Goal: Find contact information: Find contact information

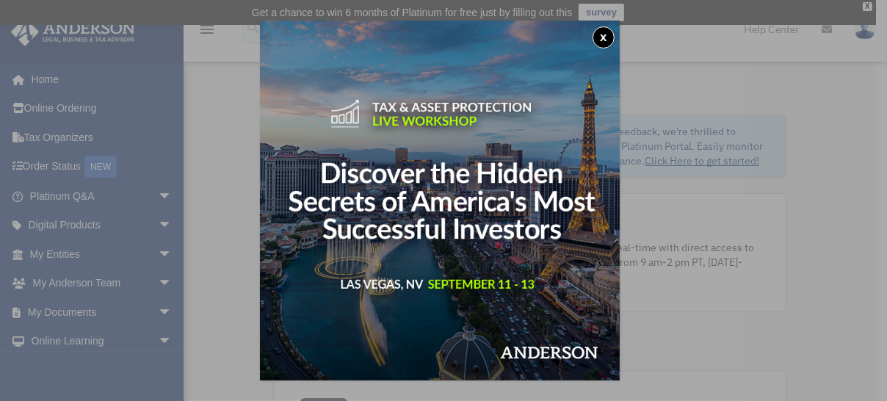
click at [95, 310] on div "x" at bounding box center [443, 200] width 887 height 401
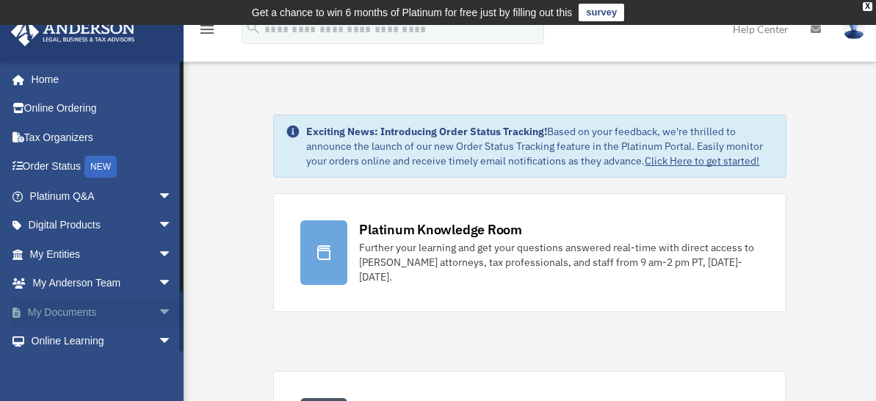
click at [92, 309] on link "My Documents arrow_drop_down" at bounding box center [102, 311] width 184 height 29
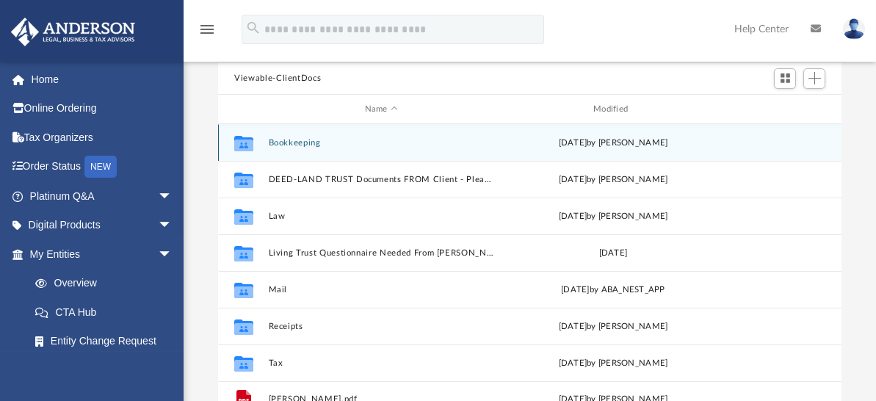
scroll to position [220, 0]
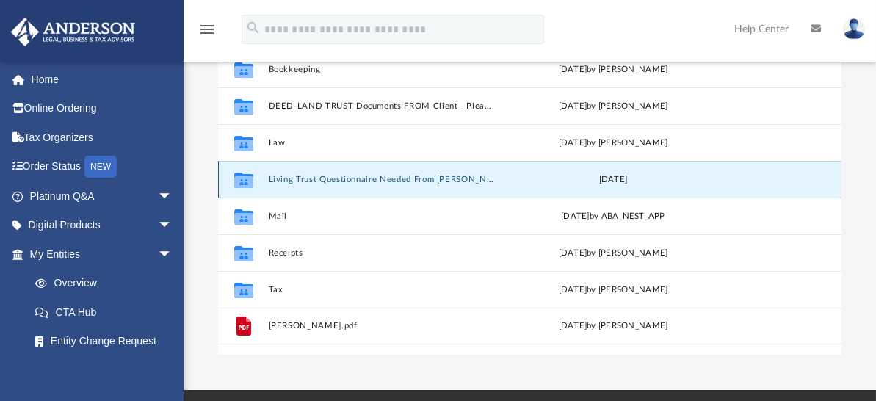
click at [456, 176] on button "Living Trust Questionnaire Needed From [PERSON_NAME]" at bounding box center [381, 180] width 225 height 10
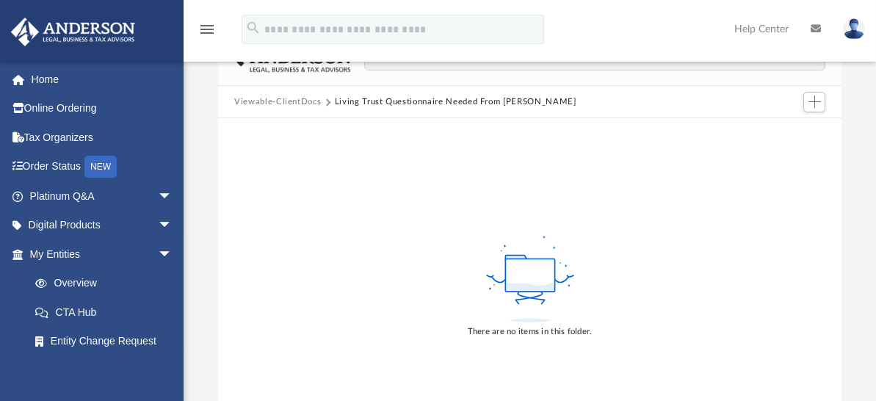
scroll to position [147, 0]
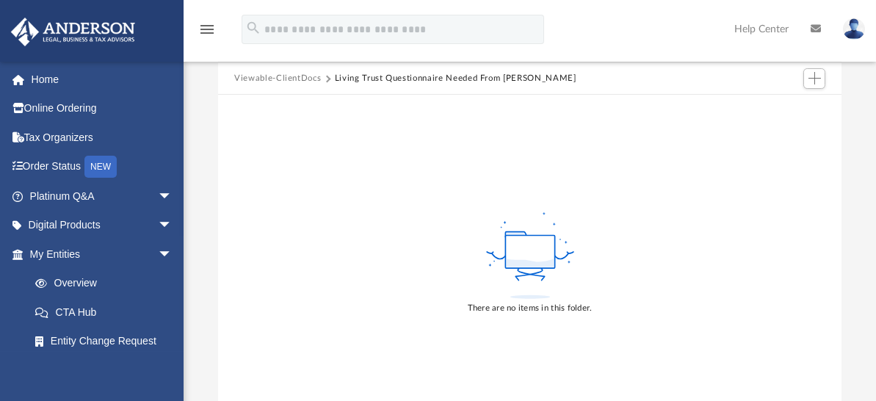
click at [413, 78] on button "Living Trust Questionnaire Needed From [PERSON_NAME]" at bounding box center [455, 78] width 241 height 13
click at [268, 79] on button "Viewable-ClientDocs" at bounding box center [277, 78] width 87 height 13
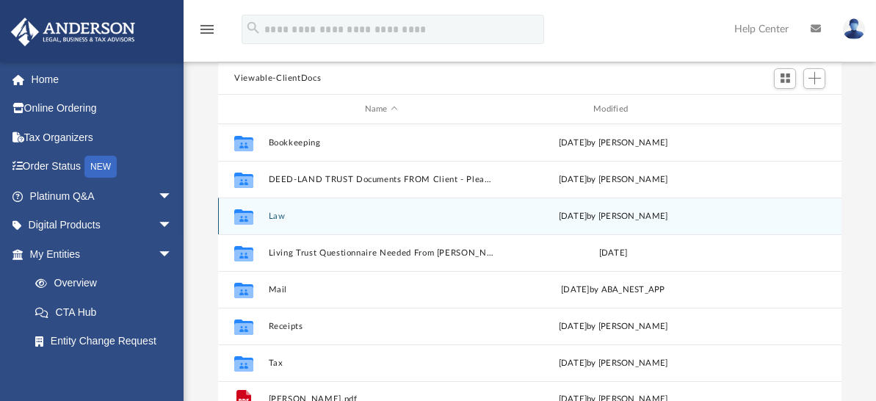
click at [273, 211] on button "Law" at bounding box center [381, 216] width 225 height 10
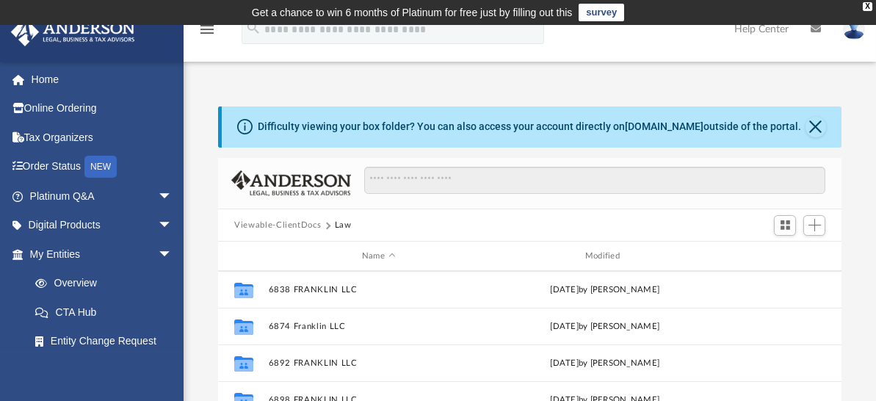
scroll to position [220, 0]
click at [294, 223] on button "Viewable-ClientDocs" at bounding box center [277, 225] width 87 height 13
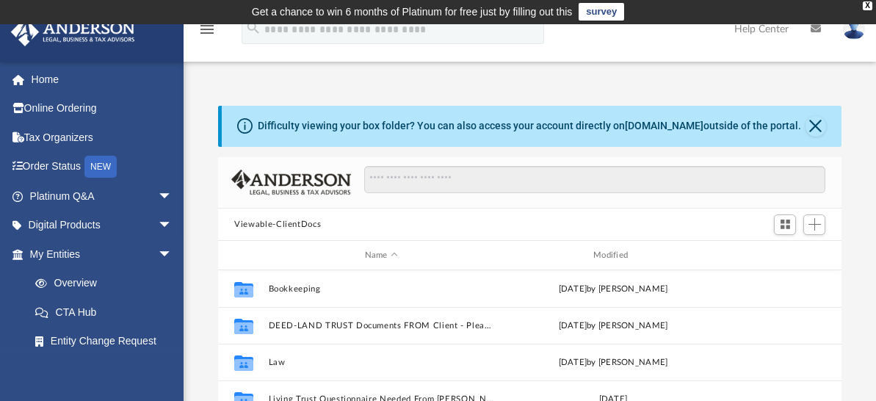
scroll to position [0, 0]
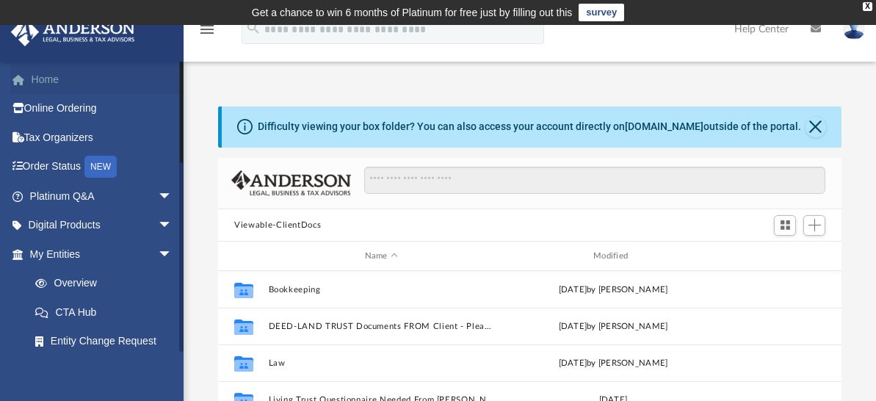
click at [51, 81] on link "Home" at bounding box center [102, 79] width 184 height 29
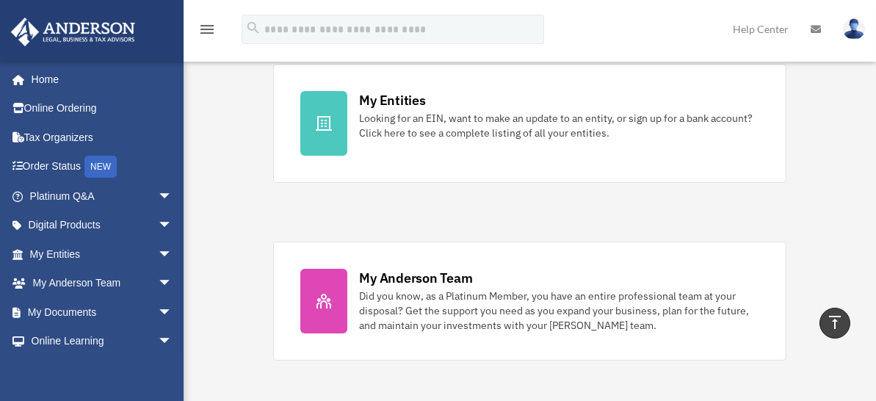
scroll to position [514, 0]
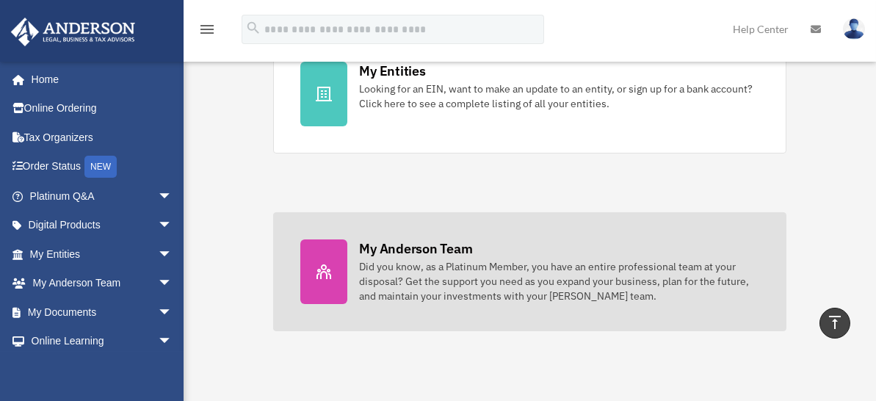
click at [391, 274] on div "Did you know, as a Platinum Member, you have an entire professional team at you…" at bounding box center [558, 281] width 399 height 44
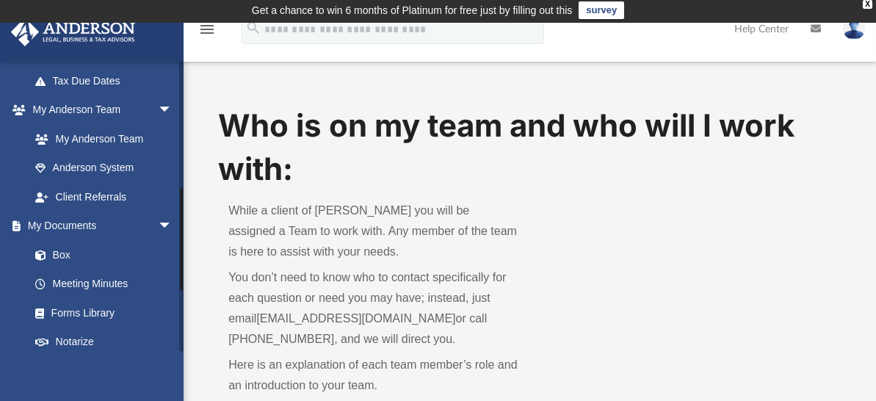
scroll to position [367, 0]
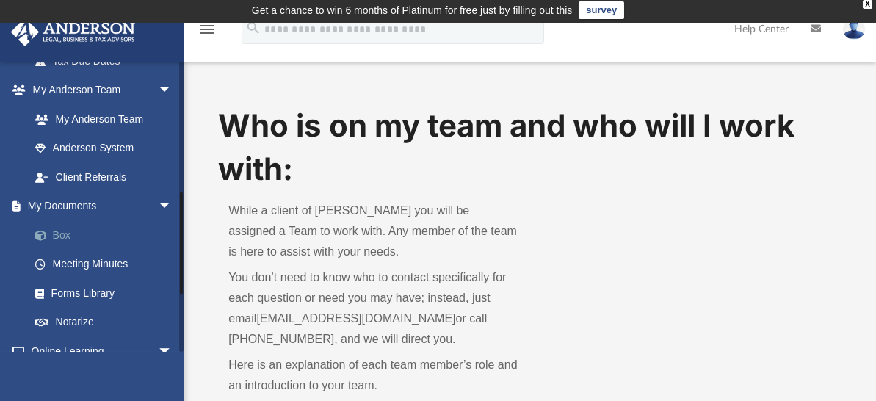
click at [57, 233] on link "Box" at bounding box center [108, 234] width 174 height 29
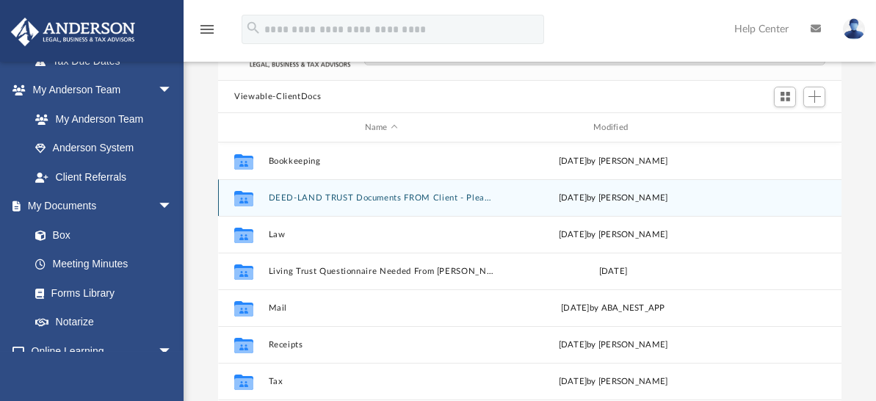
scroll to position [149, 0]
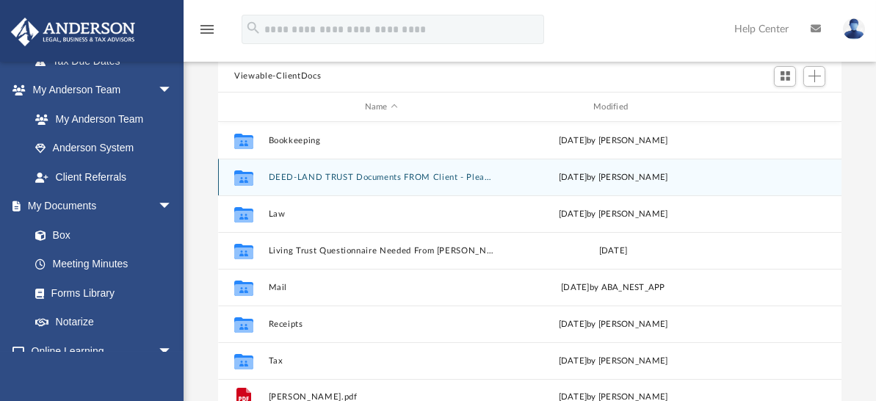
click at [346, 177] on button "DEED-LAND TRUST Documents FROM Client - Please let Client Success Coordinator A…" at bounding box center [381, 177] width 225 height 10
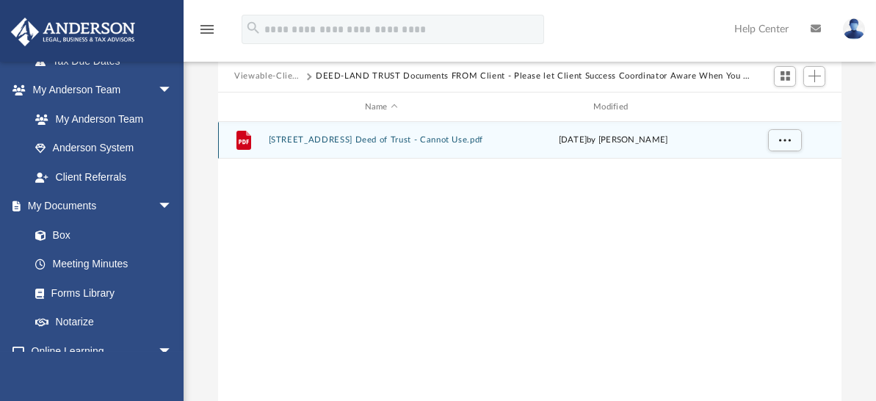
click at [473, 139] on button "2907 Skimmerhorn Street Deed of Trust - Cannot Use.pdf" at bounding box center [381, 141] width 225 height 10
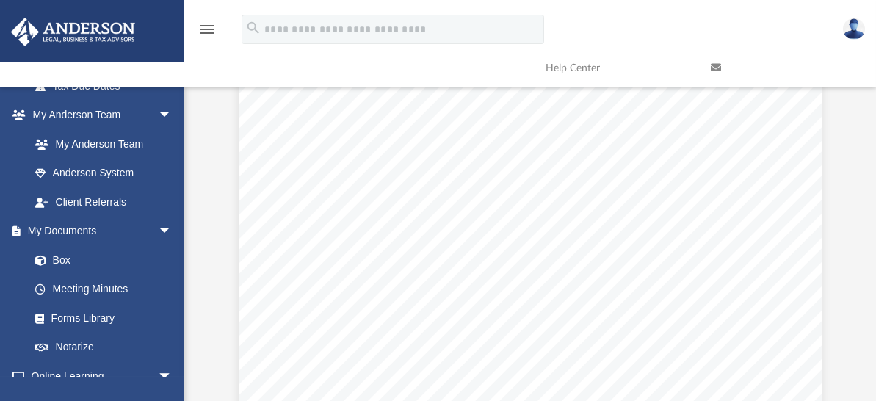
scroll to position [0, 0]
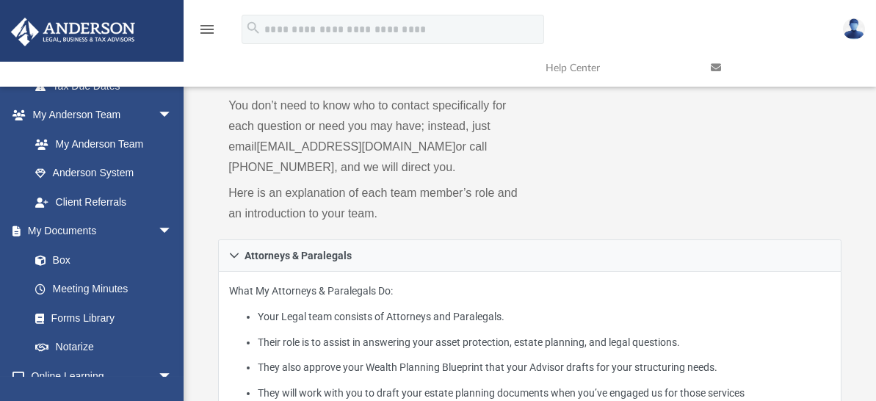
scroll to position [2, 0]
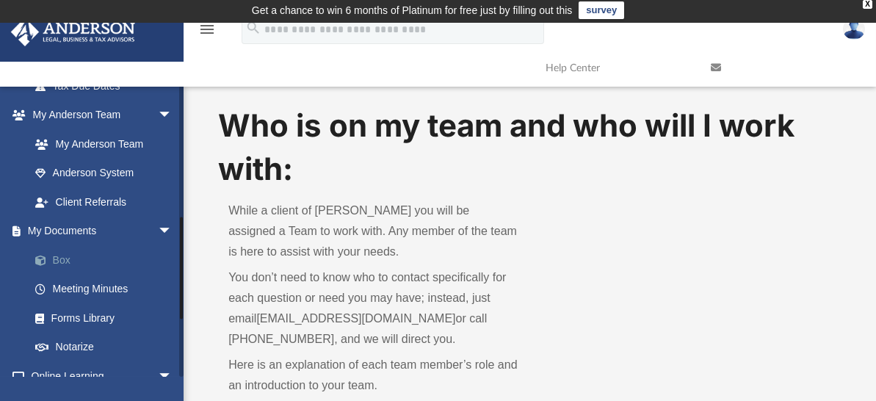
click at [56, 258] on link "Box" at bounding box center [108, 259] width 174 height 29
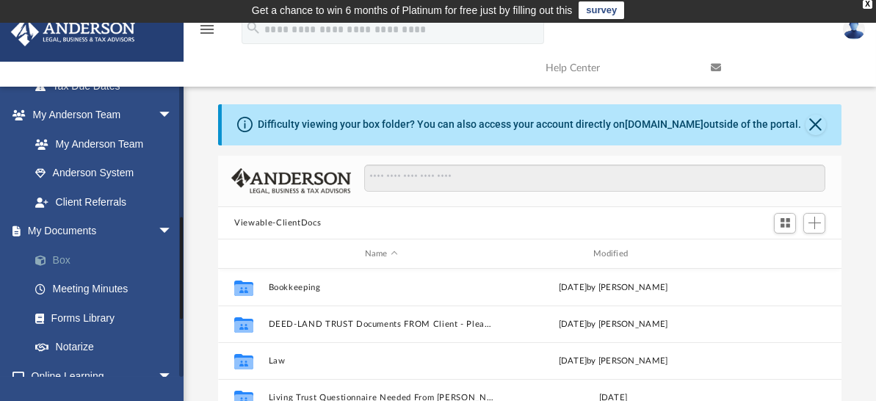
scroll to position [322, 611]
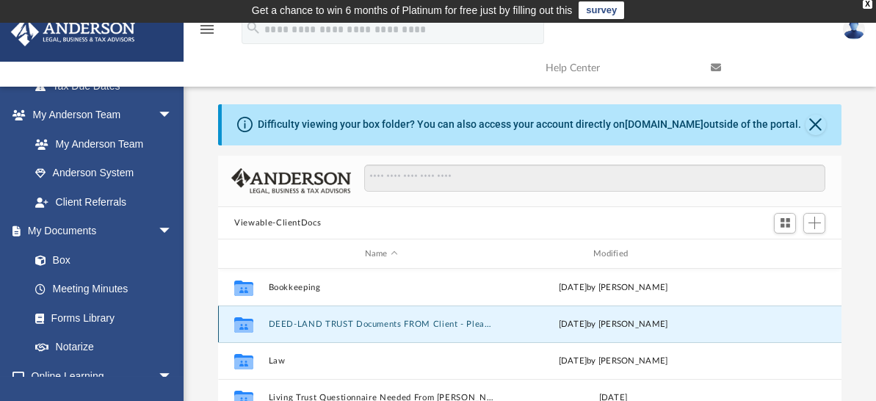
click at [487, 323] on button "DEED-LAND TRUST Documents FROM Client - Please let Client Success Coordinator A…" at bounding box center [381, 324] width 225 height 10
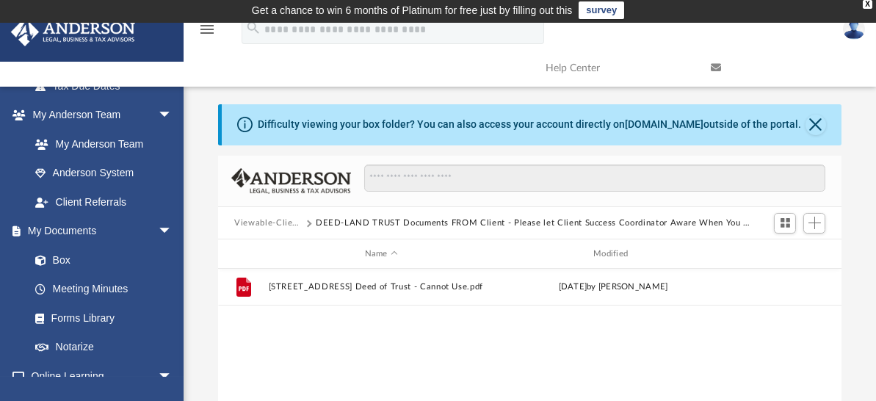
click at [620, 221] on button "DEED-LAND TRUST Documents FROM Client - Please let Client Success Coordinator A…" at bounding box center [536, 223] width 441 height 13
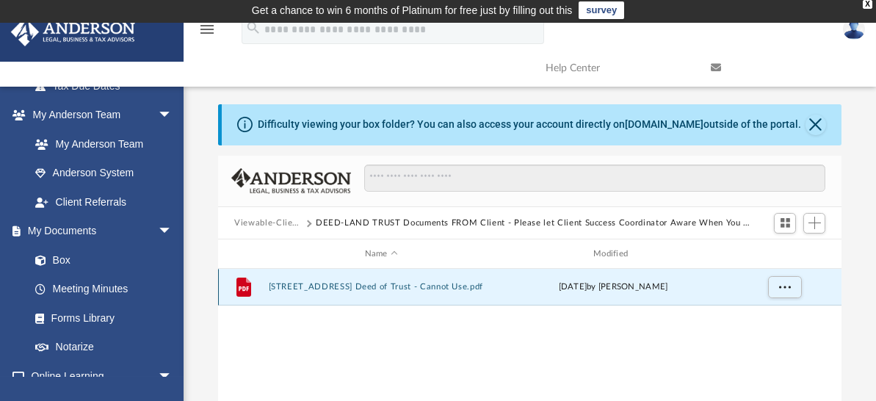
click at [462, 286] on button "2907 Skimmerhorn Street Deed of Trust - Cannot Use.pdf" at bounding box center [381, 288] width 225 height 10
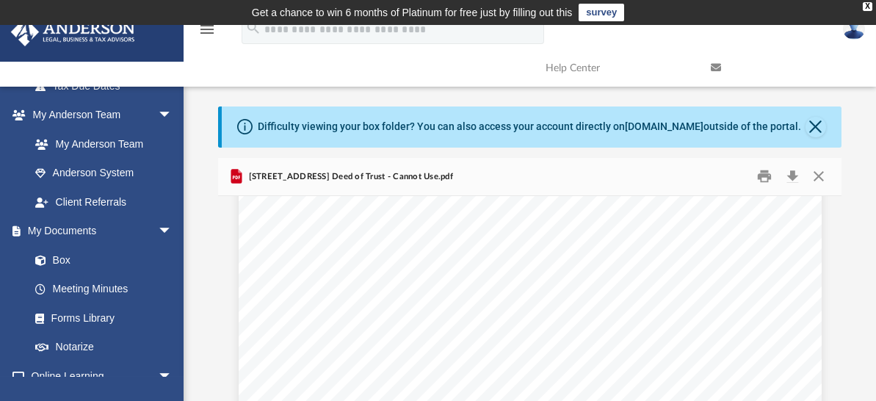
scroll to position [6386, 0]
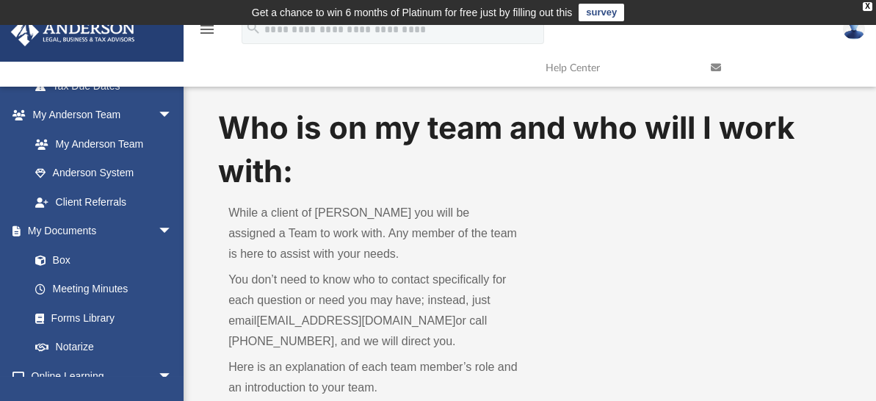
scroll to position [2, 0]
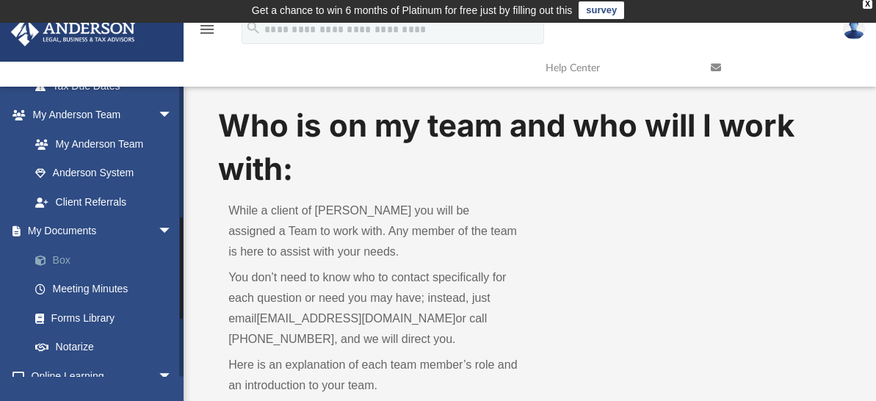
click at [69, 259] on link "Box" at bounding box center [108, 259] width 174 height 29
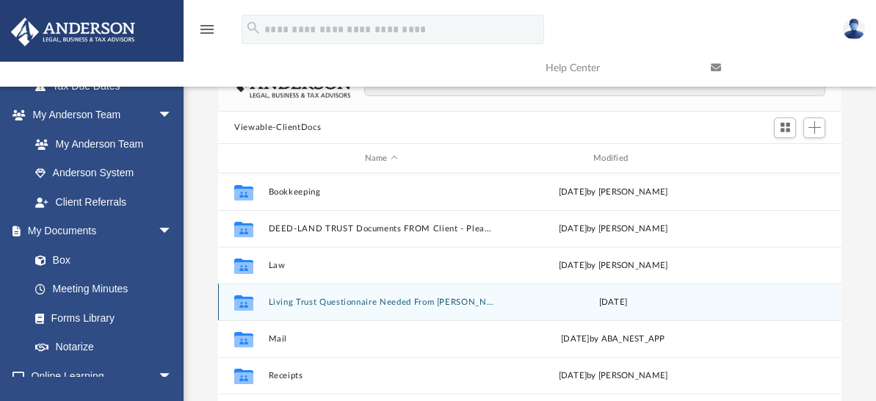
scroll to position [149, 0]
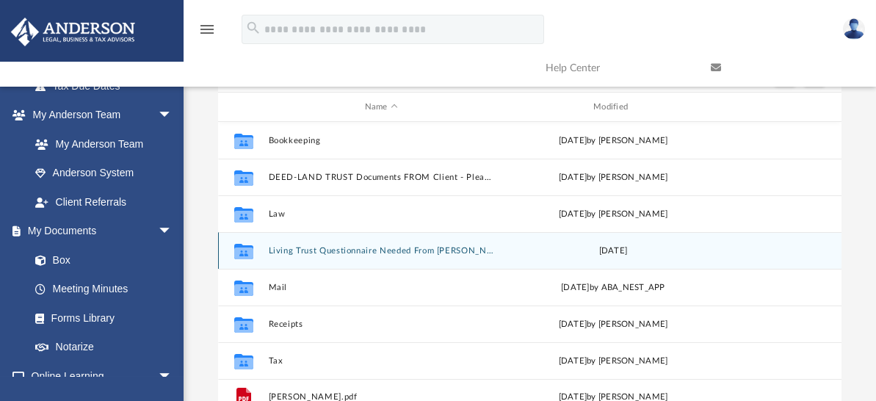
click at [246, 250] on icon "grid" at bounding box center [243, 251] width 19 height 15
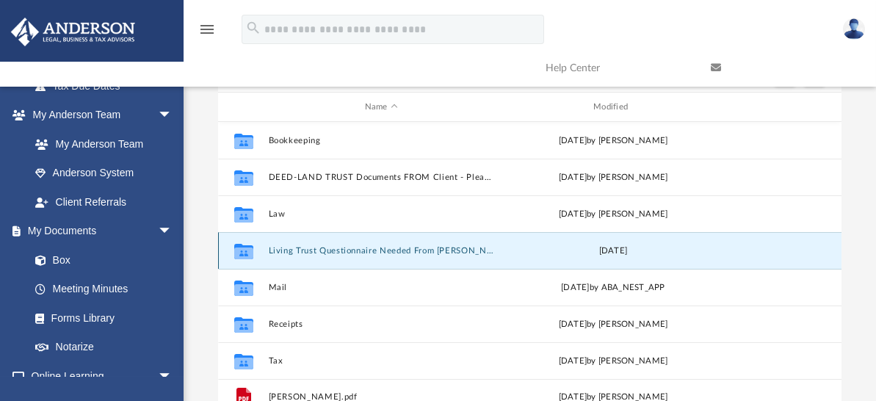
click at [279, 250] on button "Living Trust Questionnaire Needed From [PERSON_NAME]" at bounding box center [381, 251] width 225 height 10
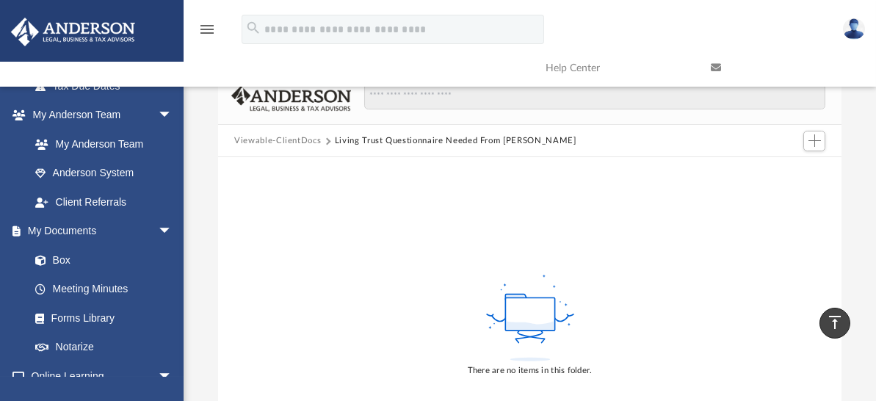
scroll to position [76, 0]
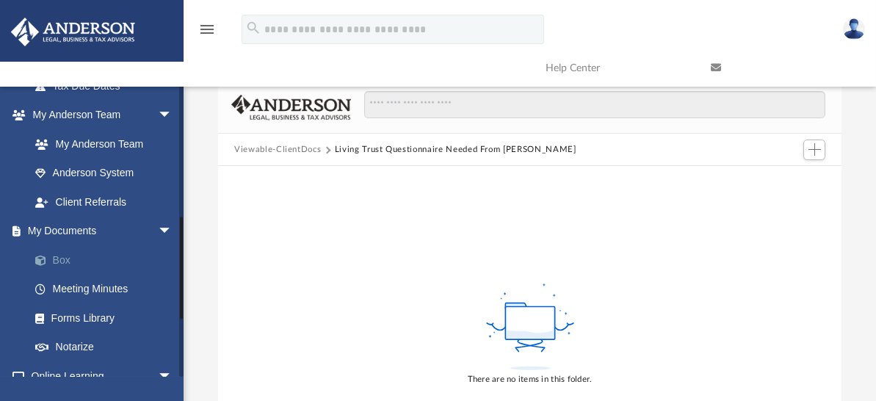
click at [66, 257] on link "Box" at bounding box center [108, 259] width 174 height 29
click at [82, 286] on link "Meeting Minutes" at bounding box center [108, 289] width 174 height 29
click at [65, 256] on link "Box" at bounding box center [108, 259] width 174 height 29
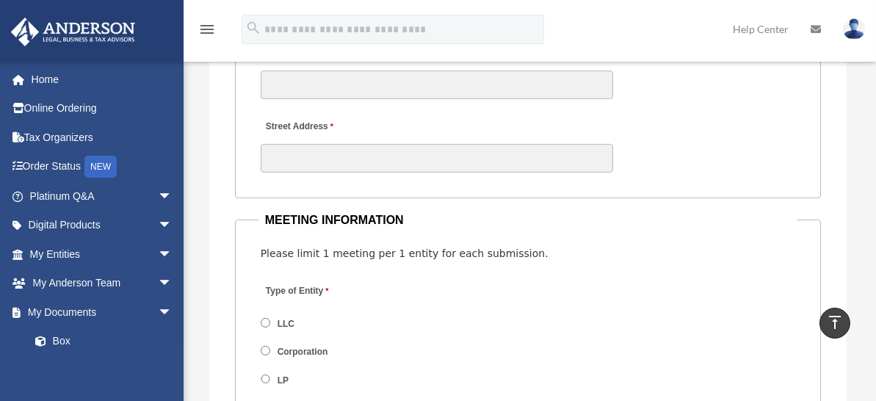
scroll to position [2154, 0]
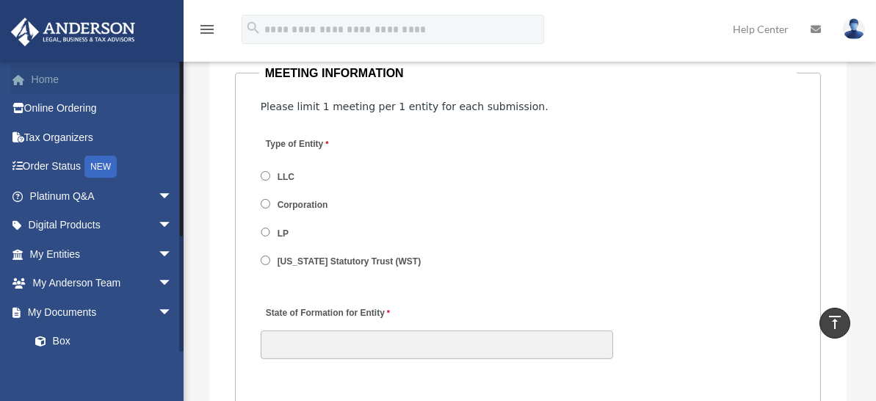
click at [40, 79] on link "Home" at bounding box center [102, 79] width 184 height 29
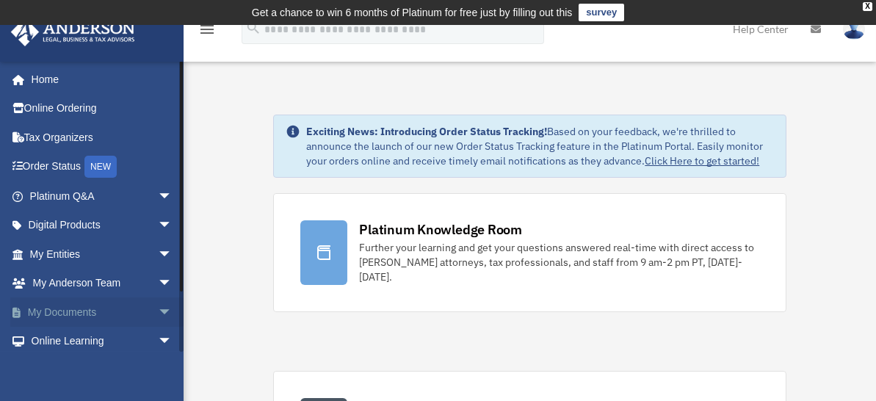
click at [76, 308] on link "My Documents arrow_drop_down" at bounding box center [102, 311] width 184 height 29
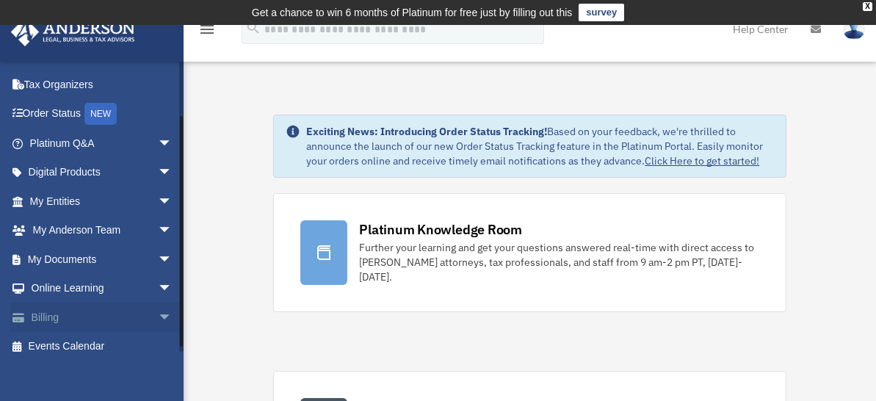
scroll to position [64, 0]
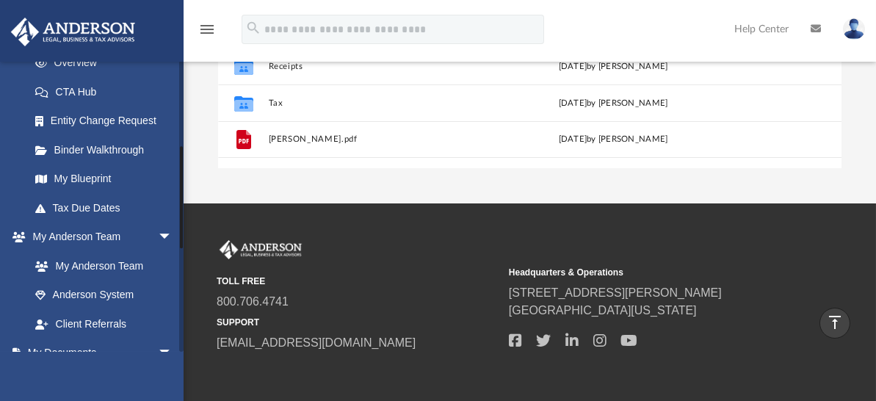
scroll to position [294, 0]
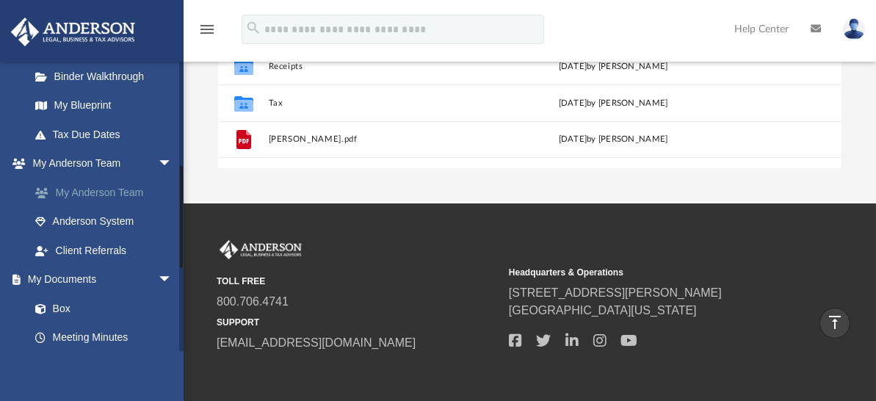
click at [109, 190] on link "My Anderson Team" at bounding box center [108, 192] width 174 height 29
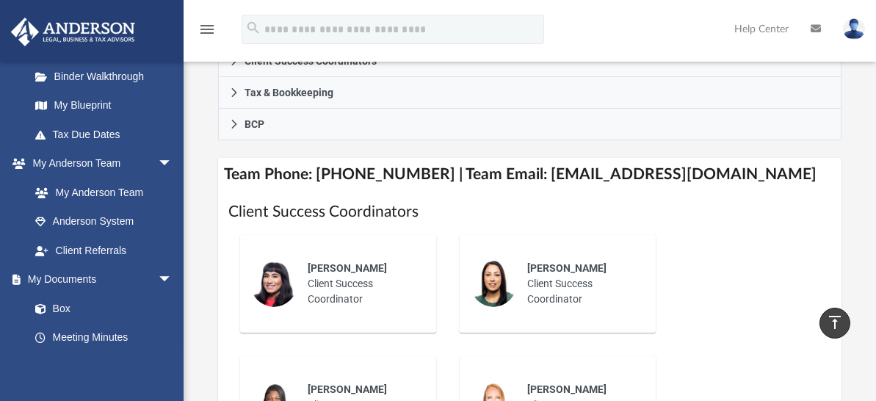
scroll to position [553, 0]
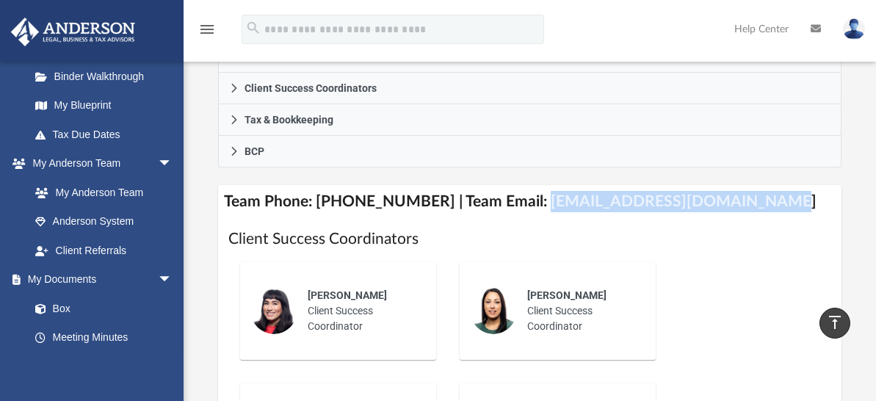
drag, startPoint x: 517, startPoint y: 199, endPoint x: 774, endPoint y: 194, distance: 257.0
click at [774, 194] on h4 "Team Phone: [PHONE_NUMBER] | Team Email: [EMAIL_ADDRESS][DOMAIN_NAME]" at bounding box center [529, 201] width 623 height 33
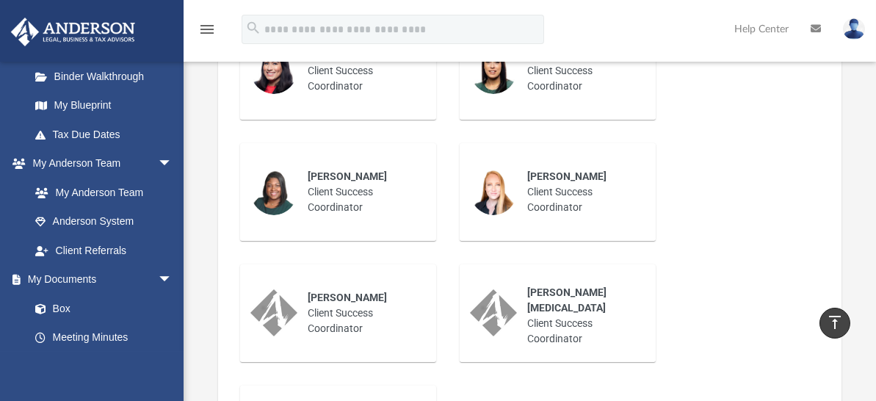
scroll to position [1028, 0]
